Goal: Transaction & Acquisition: Purchase product/service

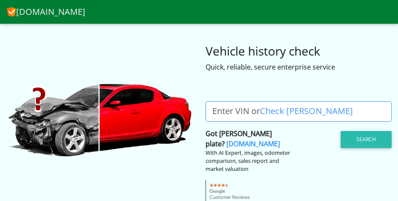
click at [225, 109] on label "Enter VIN or Check [PERSON_NAME]" at bounding box center [283, 112] width 154 height 20
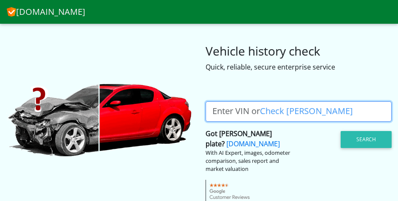
click at [225, 109] on input "Enter VIN or Check [PERSON_NAME]" at bounding box center [299, 112] width 186 height 20
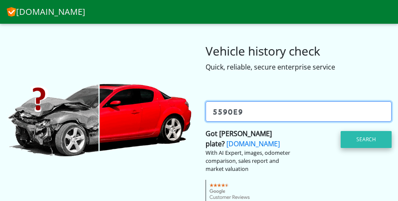
type input "559oe9"
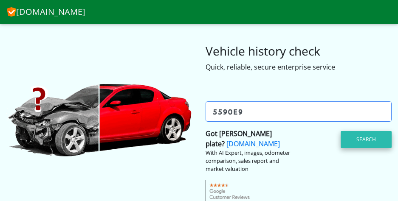
click at [355, 138] on button "Search" at bounding box center [366, 139] width 51 height 17
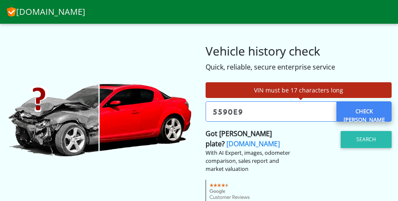
click at [366, 114] on link "Check Rego?" at bounding box center [363, 112] width 55 height 20
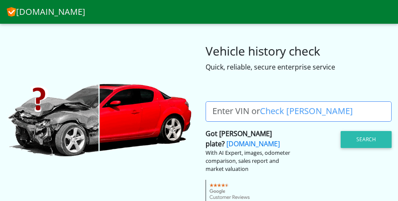
click at [236, 110] on label "Enter VIN or Check [PERSON_NAME]" at bounding box center [283, 112] width 154 height 20
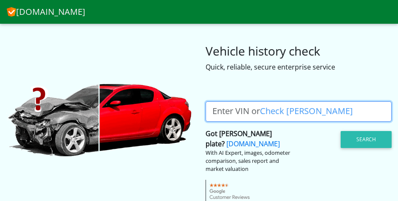
click at [236, 110] on input "Enter VIN or Check Rego" at bounding box center [299, 112] width 186 height 20
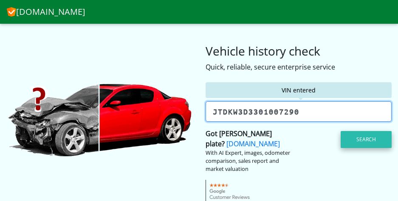
type input "jtdkw3d3301007290"
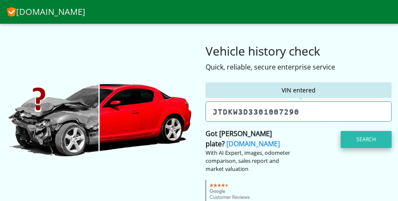
click at [361, 141] on button "Search" at bounding box center [366, 139] width 51 height 17
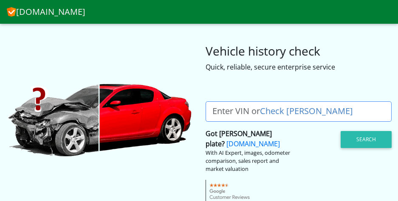
click at [300, 111] on link "Check [PERSON_NAME]" at bounding box center [306, 110] width 93 height 11
click at [237, 109] on label "Enter VIN or Check [PERSON_NAME]" at bounding box center [283, 112] width 154 height 20
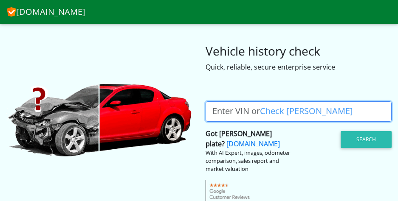
click at [237, 109] on input "Enter VIN or Check Rego" at bounding box center [299, 112] width 186 height 20
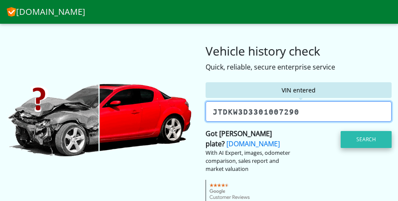
type input "jtdkw3d3301007290"
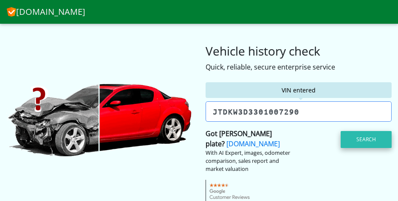
click at [367, 139] on button "Search" at bounding box center [366, 139] width 51 height 17
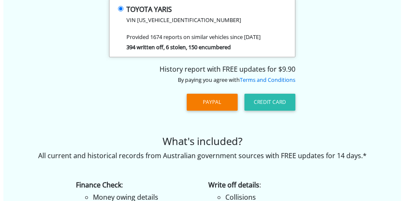
scroll to position [170, 0]
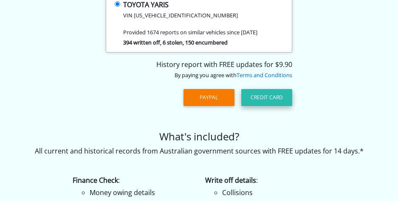
click at [266, 98] on button "Credit Card" at bounding box center [266, 97] width 51 height 17
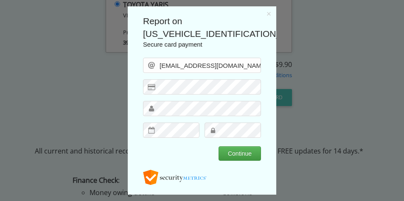
scroll to position [0, 0]
click at [238, 152] on button "Continue" at bounding box center [240, 154] width 42 height 14
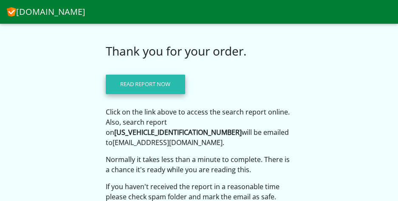
click at [149, 86] on link "Read report now" at bounding box center [145, 85] width 79 height 20
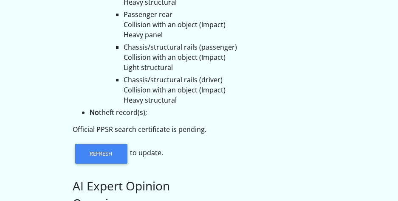
scroll to position [425, 0]
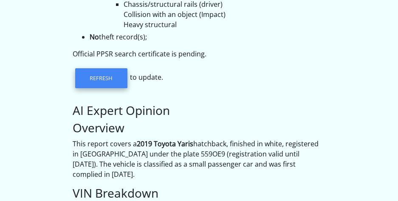
click at [103, 68] on link "Refresh" at bounding box center [101, 78] width 52 height 20
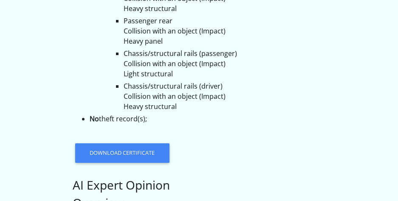
scroll to position [425, 0]
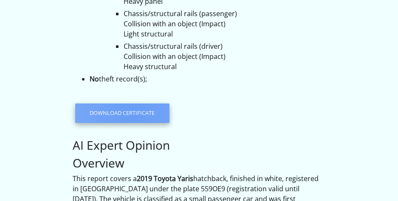
click at [133, 104] on link "Download certificate" at bounding box center [122, 114] width 94 height 20
